Goal: Find specific page/section: Find specific page/section

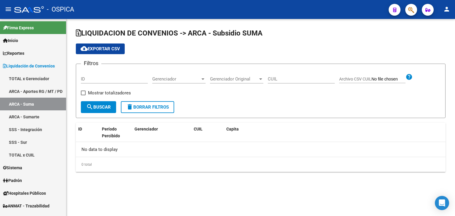
checkbox input "true"
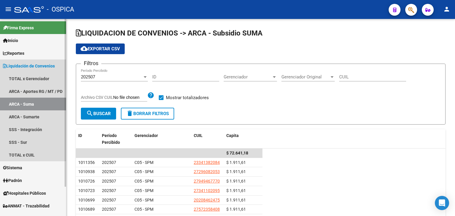
click at [13, 66] on span "Liquidación de Convenios" at bounding box center [29, 66] width 52 height 7
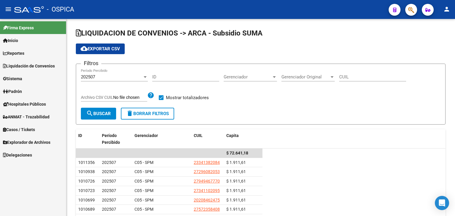
click at [450, 11] on button "person" at bounding box center [447, 10] width 12 height 12
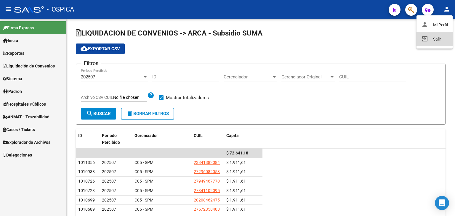
click at [435, 40] on button "exit_to_app Salir" at bounding box center [435, 39] width 36 height 14
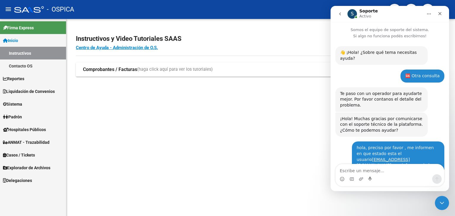
scroll to position [147, 0]
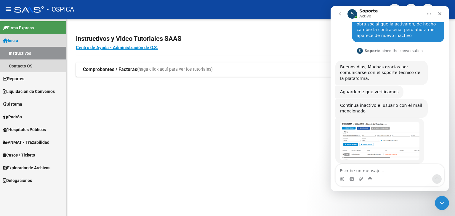
click at [30, 55] on link "Instructivos" at bounding box center [33, 53] width 66 height 13
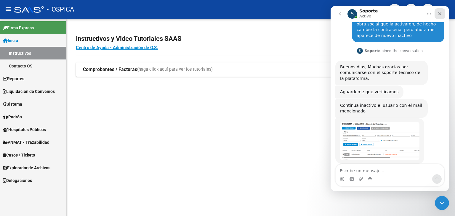
click at [440, 11] on icon "Cerrar" at bounding box center [440, 13] width 5 height 5
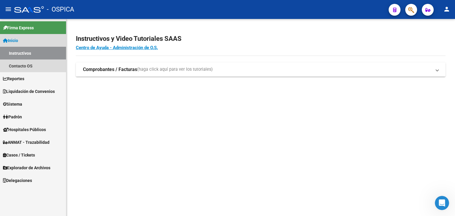
click at [37, 41] on link "Inicio" at bounding box center [33, 40] width 66 height 13
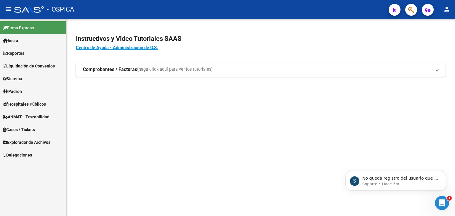
scroll to position [172, 0]
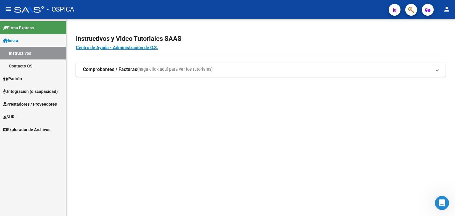
scroll to position [172, 0]
click at [55, 91] on span "Integración (discapacidad)" at bounding box center [30, 91] width 55 height 7
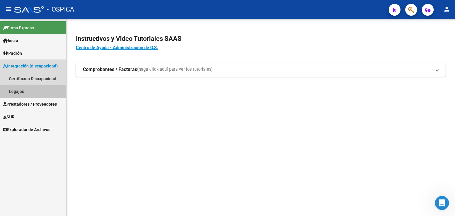
click at [44, 93] on link "Legajos" at bounding box center [33, 91] width 66 height 13
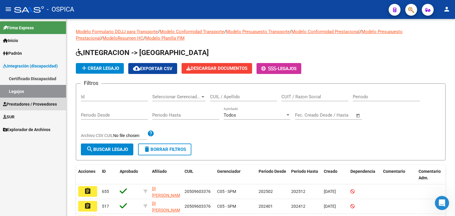
click at [44, 103] on span "Prestadores / Proveedores" at bounding box center [30, 104] width 54 height 7
